Goal: Transaction & Acquisition: Book appointment/travel/reservation

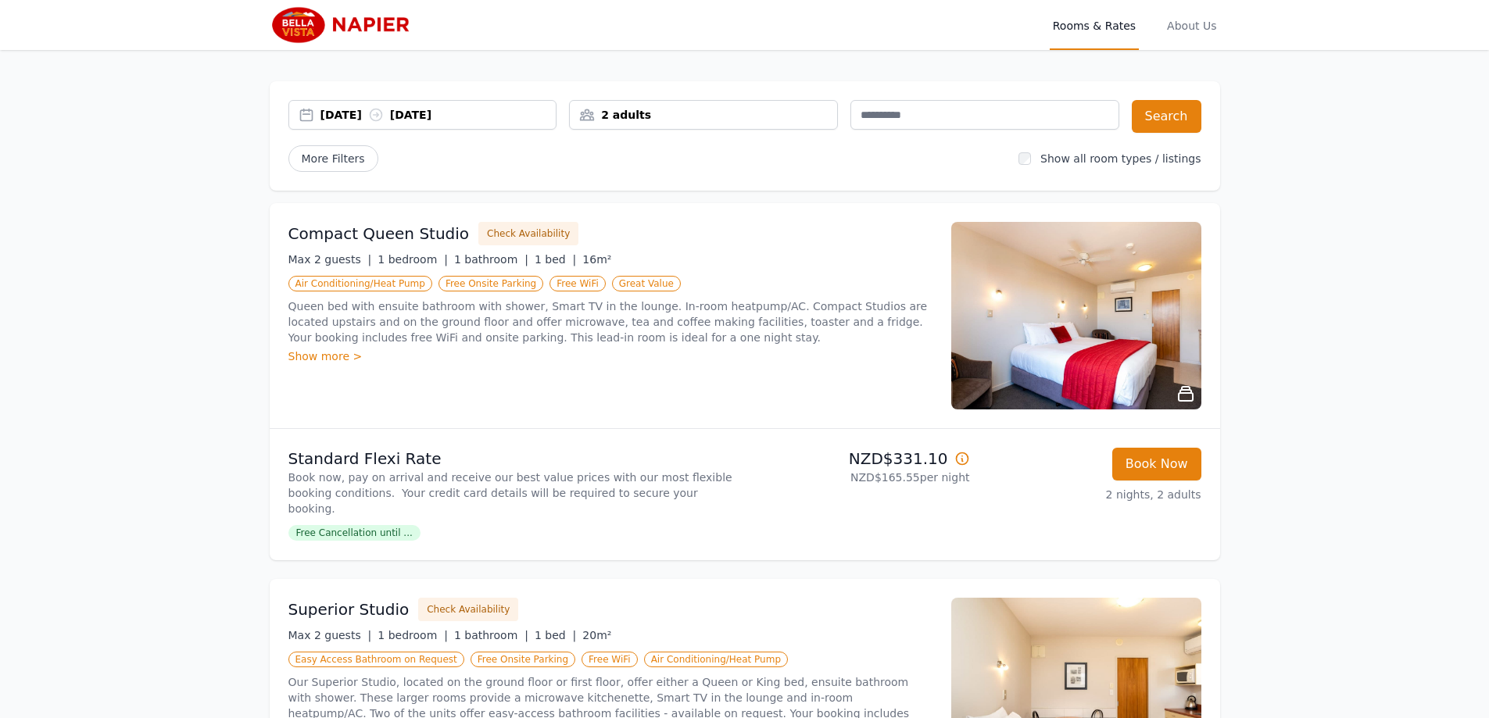
click at [352, 119] on div "[DATE] [DATE]" at bounding box center [438, 115] width 236 height 16
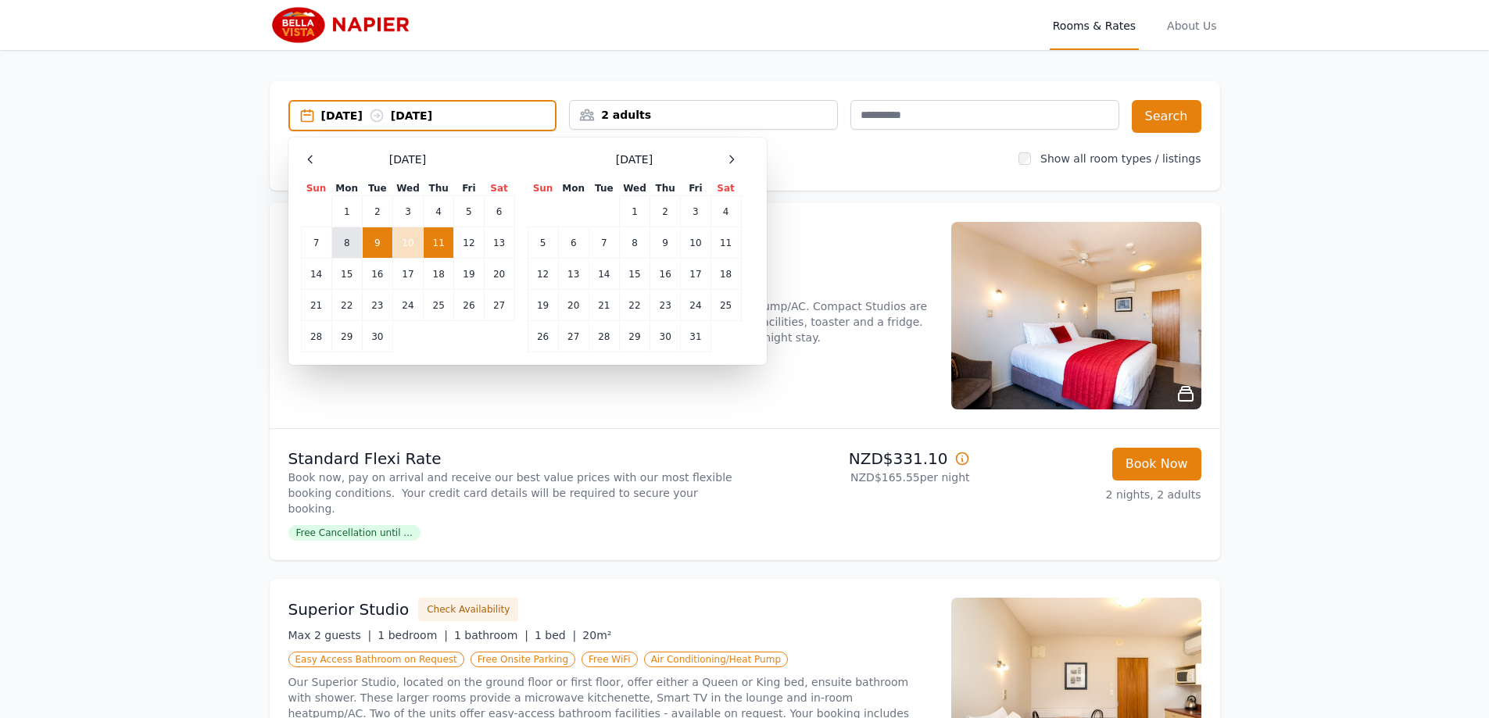
click at [344, 249] on td "8" at bounding box center [346, 242] width 30 height 31
click at [503, 245] on td "13" at bounding box center [499, 242] width 30 height 31
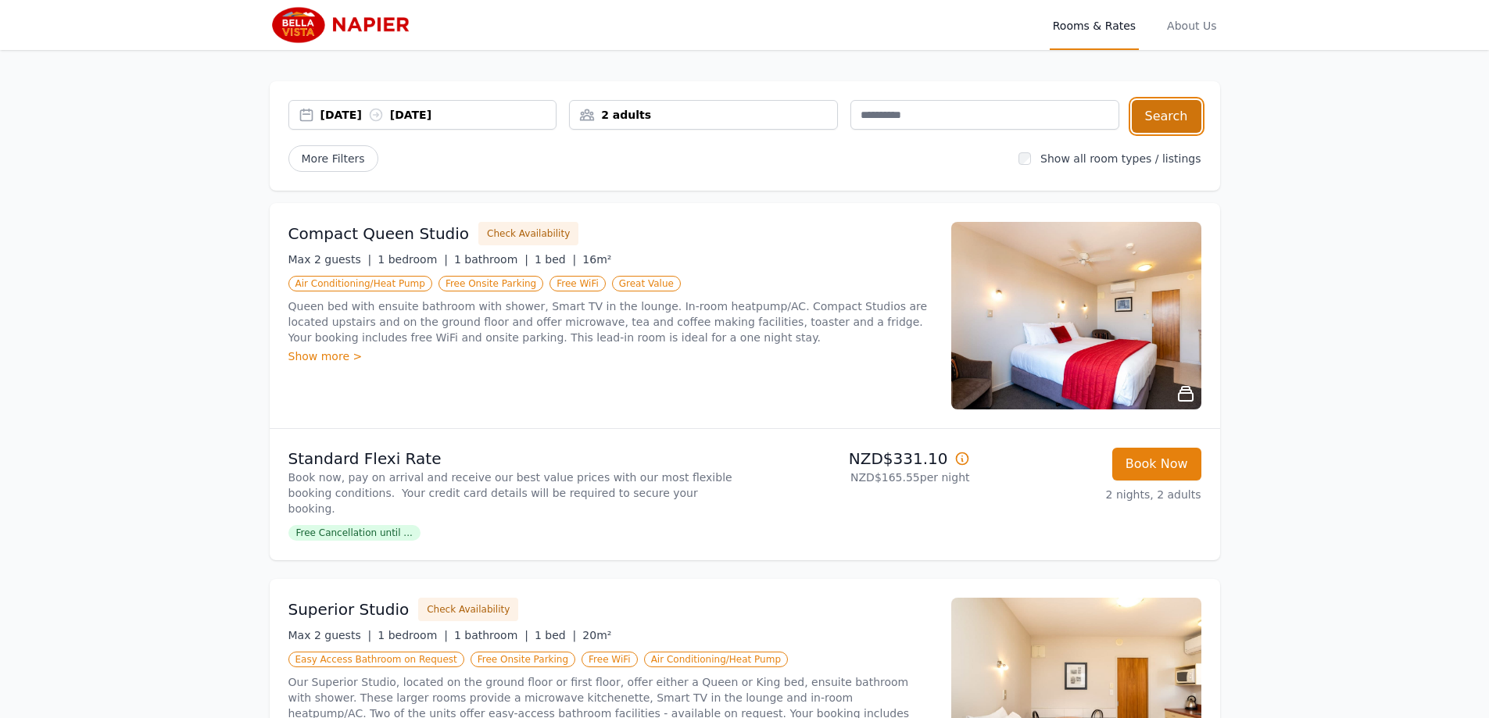
click at [1164, 119] on button "Search" at bounding box center [1167, 116] width 70 height 33
click at [435, 118] on div "[DATE] [DATE]" at bounding box center [438, 115] width 236 height 16
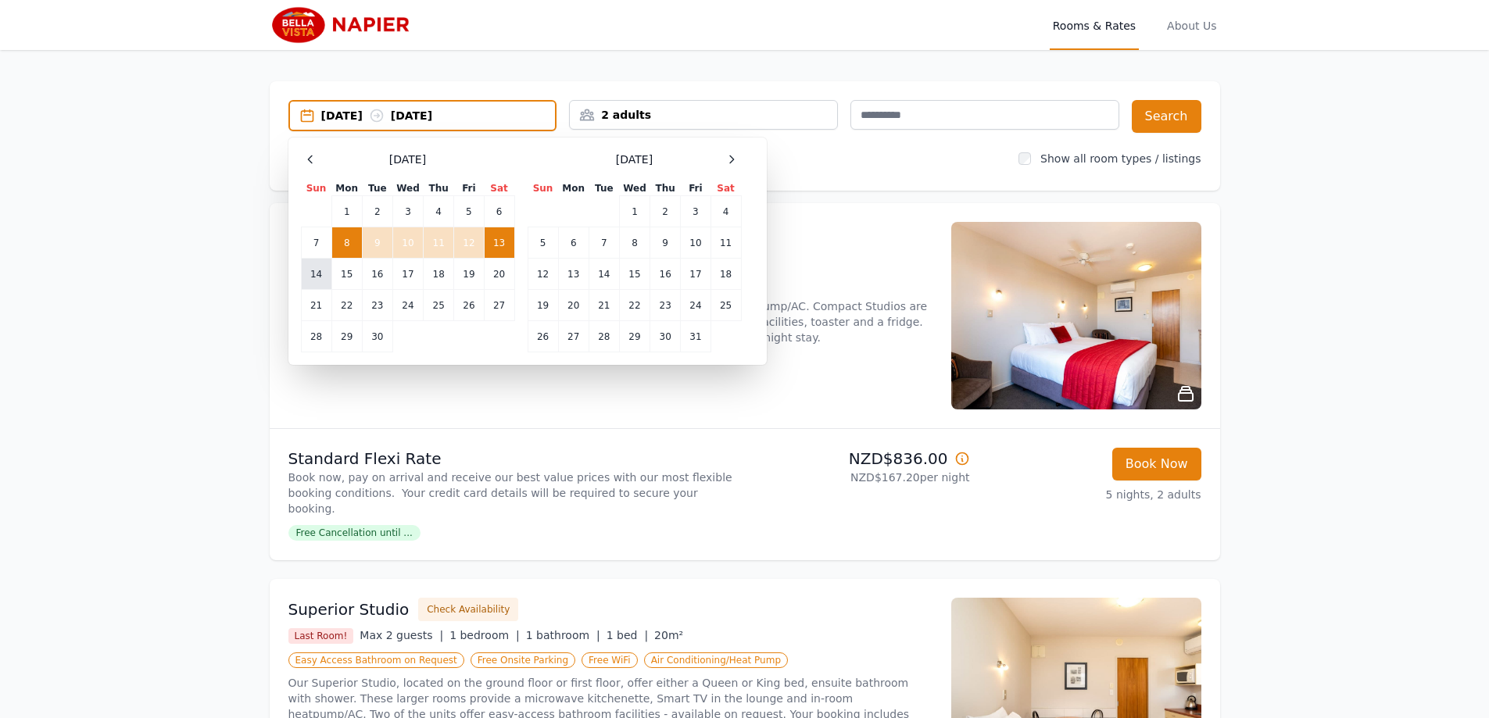
click at [310, 277] on td "14" at bounding box center [316, 274] width 30 height 31
click at [339, 116] on div "[DATE] --" at bounding box center [438, 116] width 234 height 16
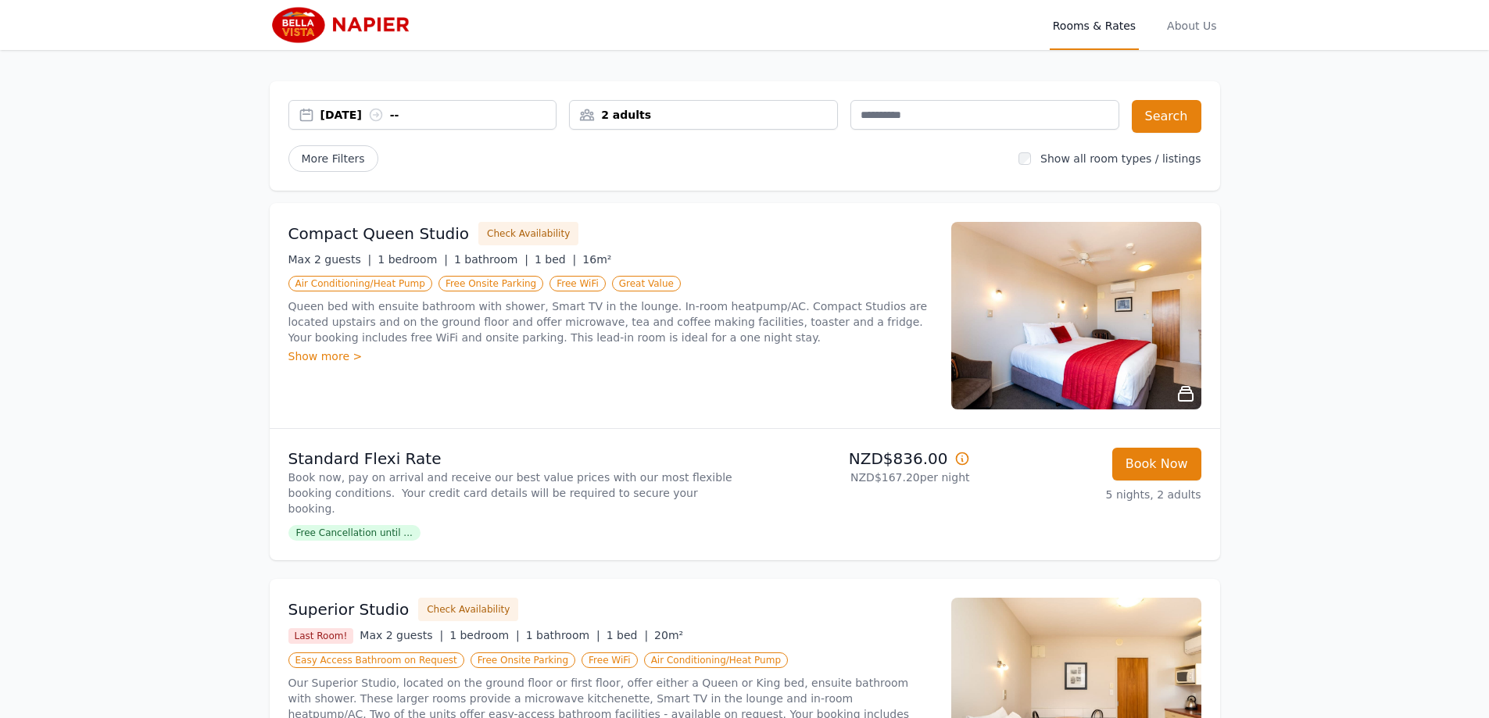
click at [306, 116] on div "[DATE] --" at bounding box center [422, 115] width 267 height 16
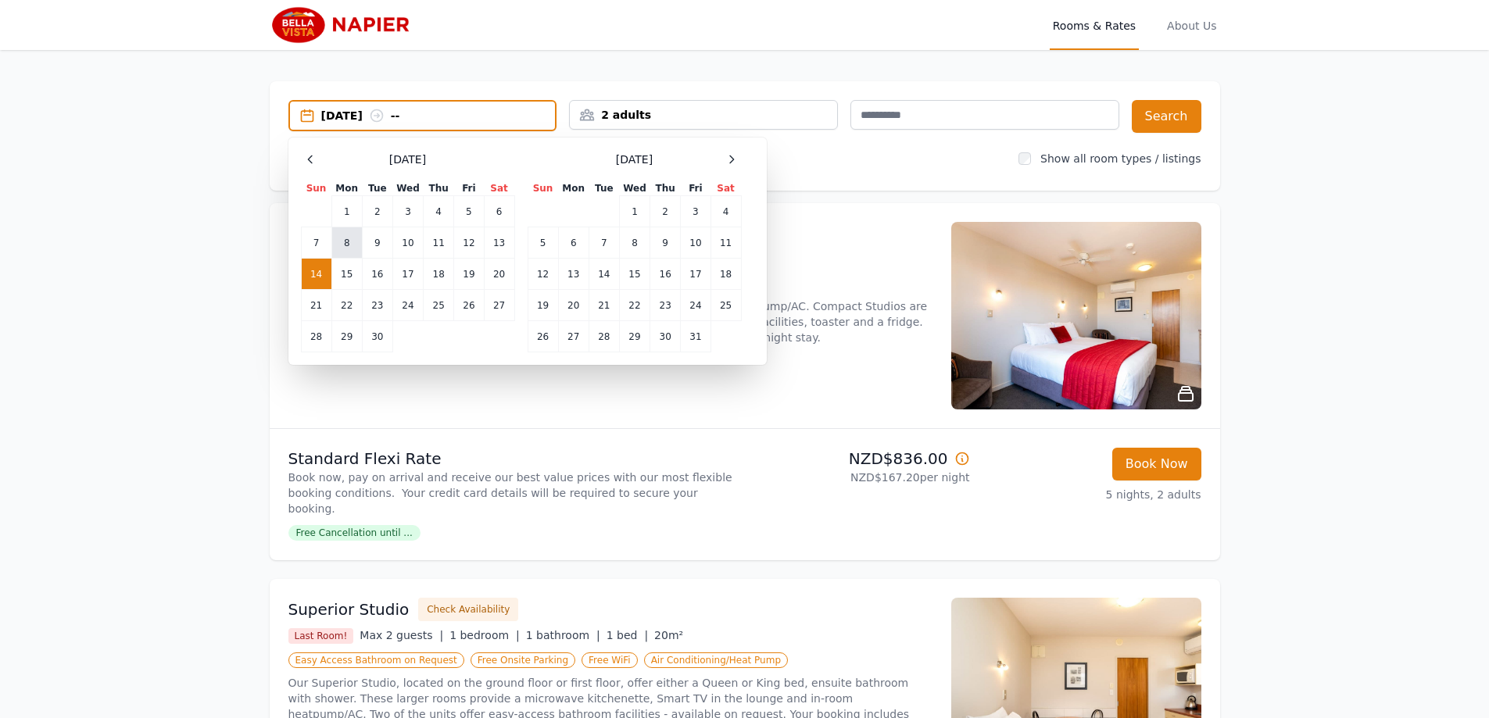
click at [348, 245] on td "8" at bounding box center [346, 242] width 30 height 31
click at [311, 275] on td "14" at bounding box center [316, 274] width 30 height 31
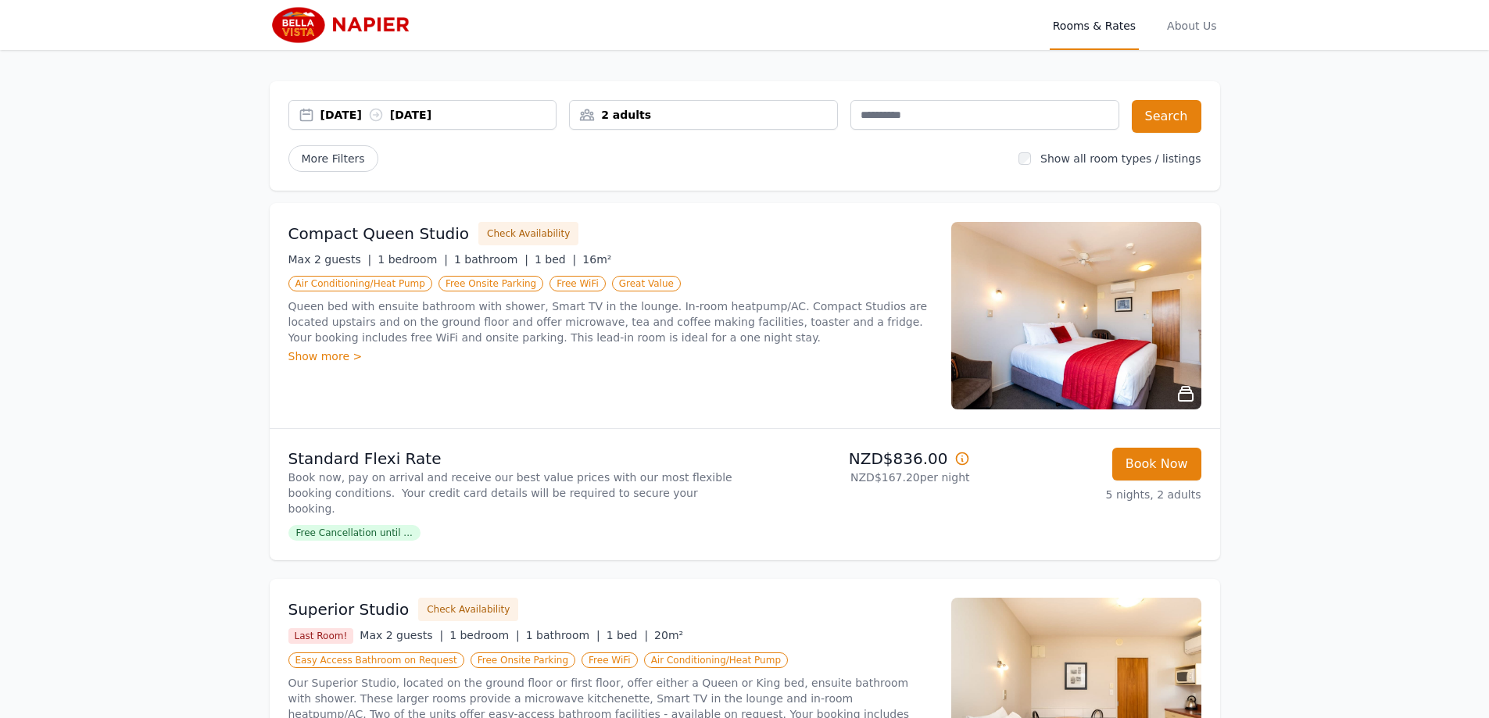
click at [757, 234] on div "Compact Queen Studio Check Availability" at bounding box center [610, 233] width 644 height 23
click at [1174, 126] on button "Search" at bounding box center [1167, 116] width 70 height 33
